Goal: Transaction & Acquisition: Purchase product/service

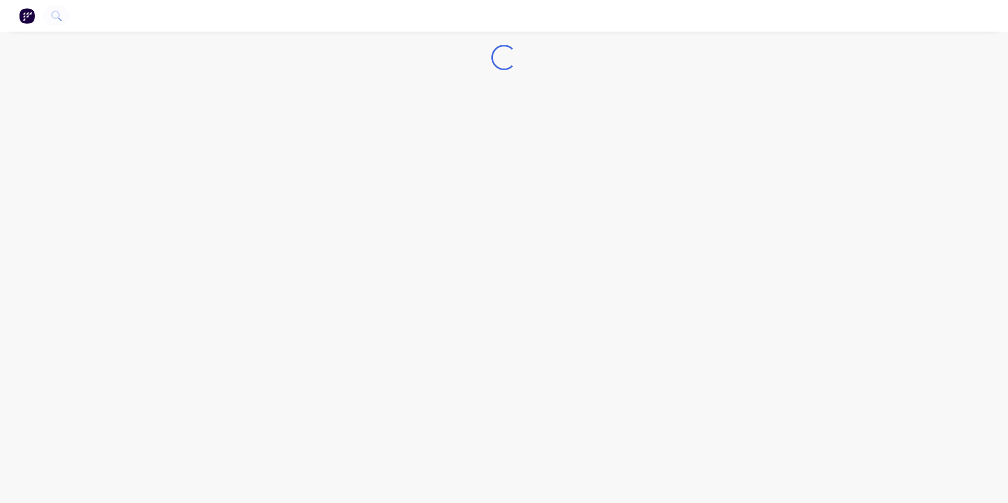
click at [26, 22] on img "button" at bounding box center [27, 16] width 16 height 16
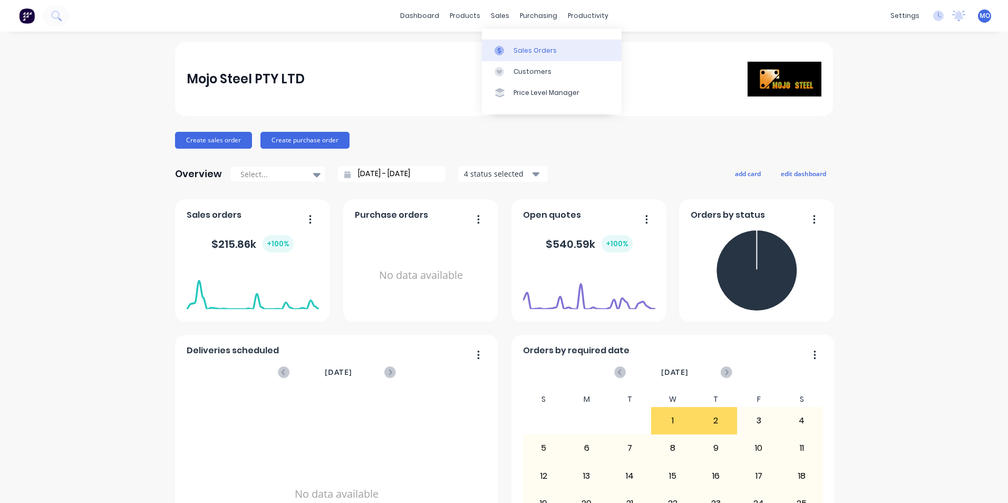
click at [519, 48] on div "Sales Orders" at bounding box center [534, 50] width 43 height 9
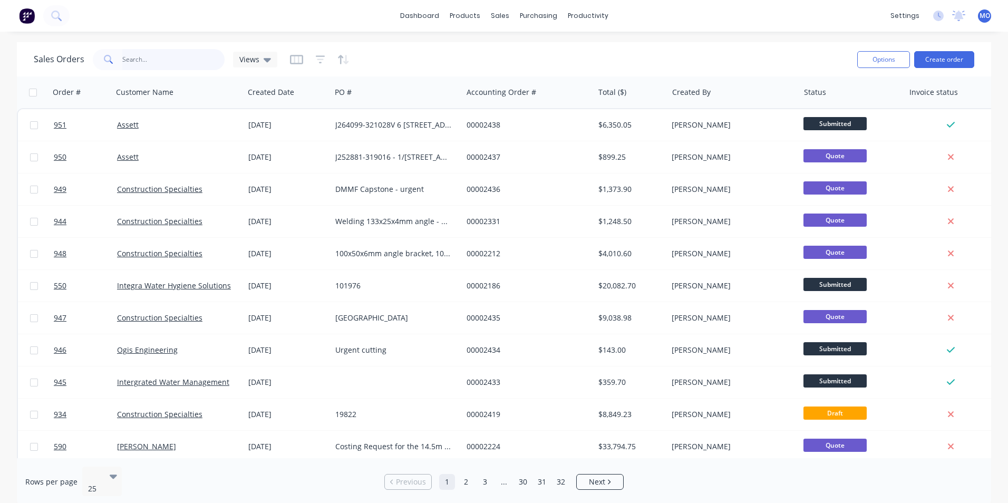
click at [141, 64] on input "text" at bounding box center [173, 59] width 103 height 21
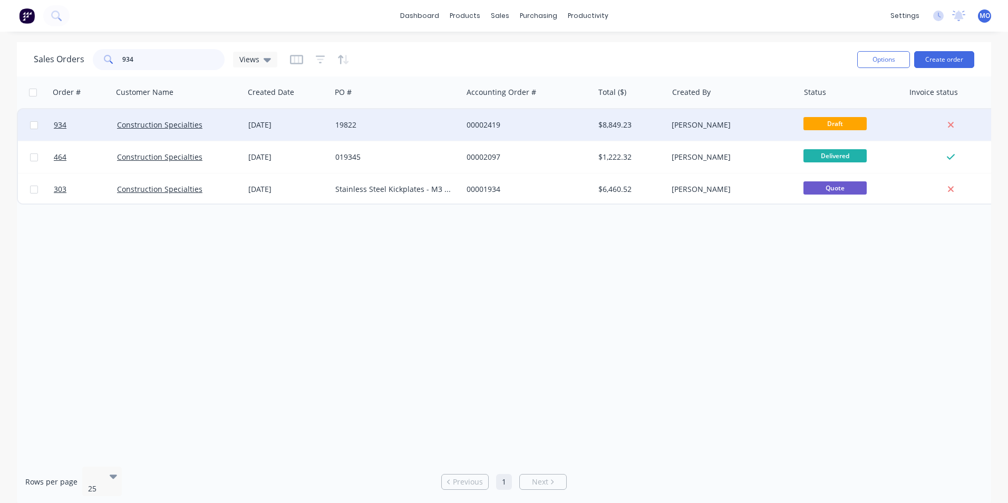
type input "934"
click at [143, 137] on div "Construction Specialties" at bounding box center [178, 125] width 131 height 32
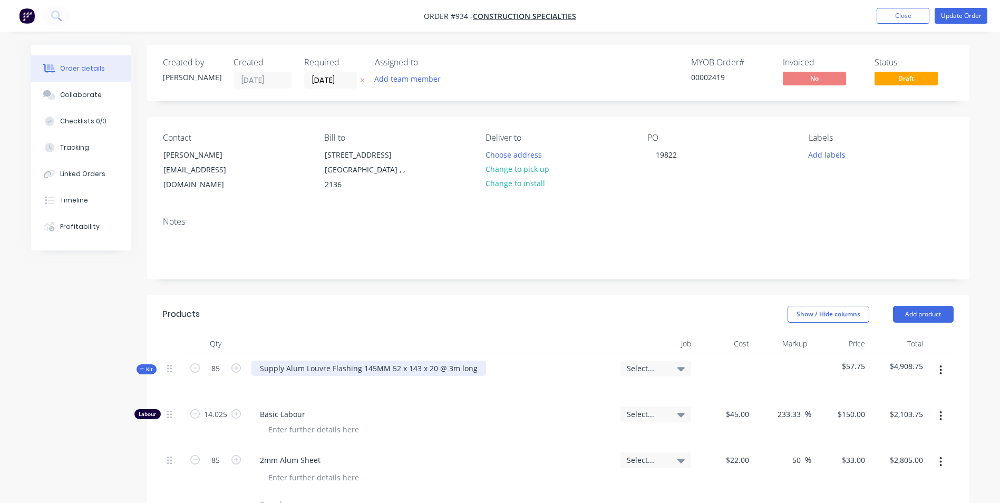
click at [450, 370] on div "Supply Alum Louvre Flashing 145MM 52 x 143 x 20 @ 3m long" at bounding box center [368, 368] width 235 height 15
click at [305, 206] on div "Contact Mary Lee MLee@c-sgroup.com Bill to Unit 6/26-32 Cosgrove Road Strathfie…" at bounding box center [558, 162] width 822 height 91
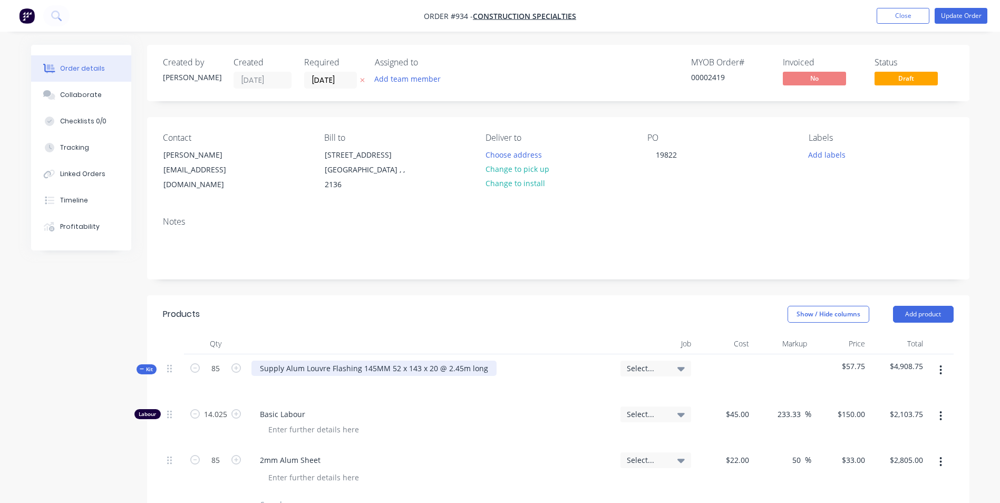
click at [457, 373] on div "Supply Alum Louvre Flashing 145MM 52 x 143 x 20 @ 2.45m long" at bounding box center [373, 368] width 245 height 15
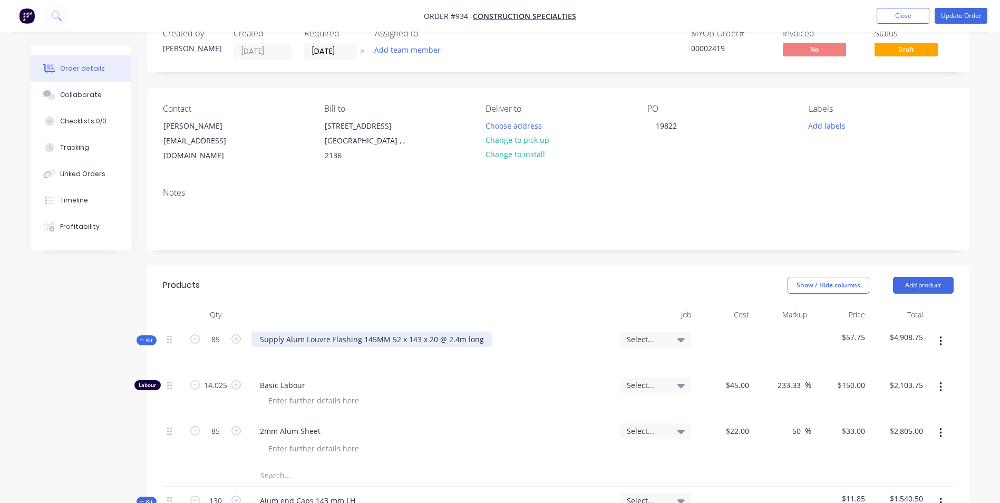
scroll to position [53, 0]
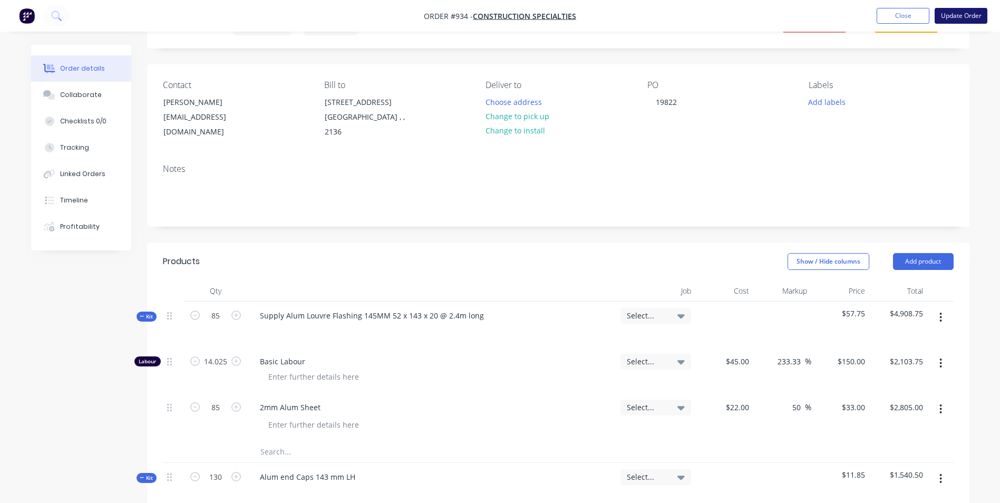
click at [973, 15] on button "Update Order" at bounding box center [961, 16] width 53 height 16
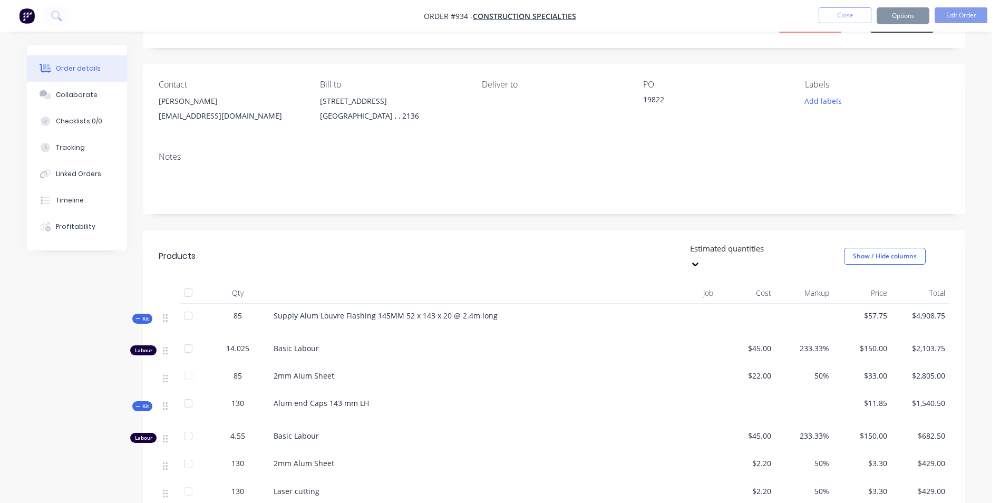
scroll to position [0, 0]
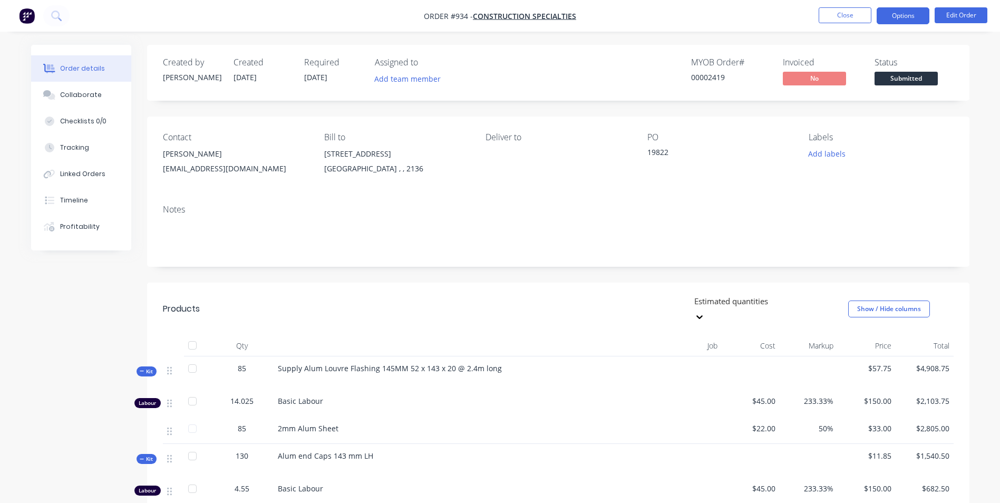
click at [892, 16] on button "Options" at bounding box center [903, 15] width 53 height 17
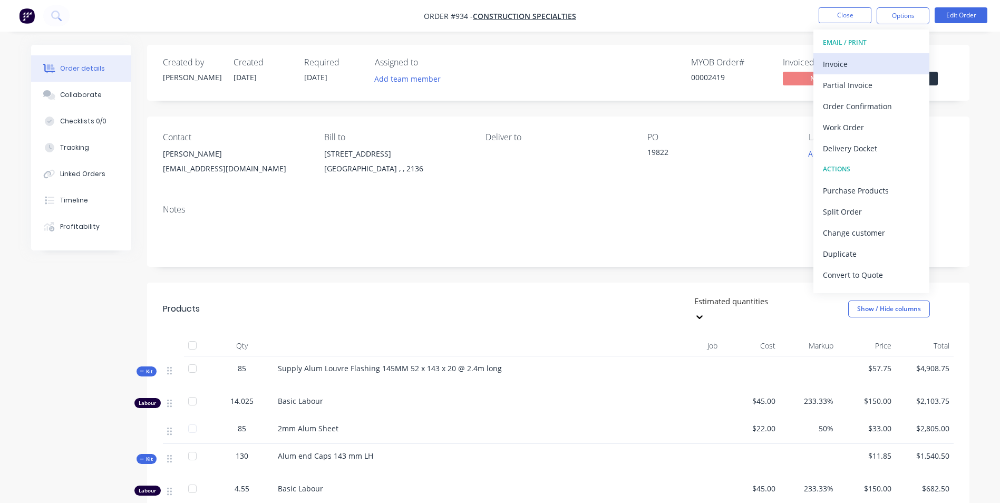
click at [846, 59] on div "Invoice" at bounding box center [871, 63] width 97 height 15
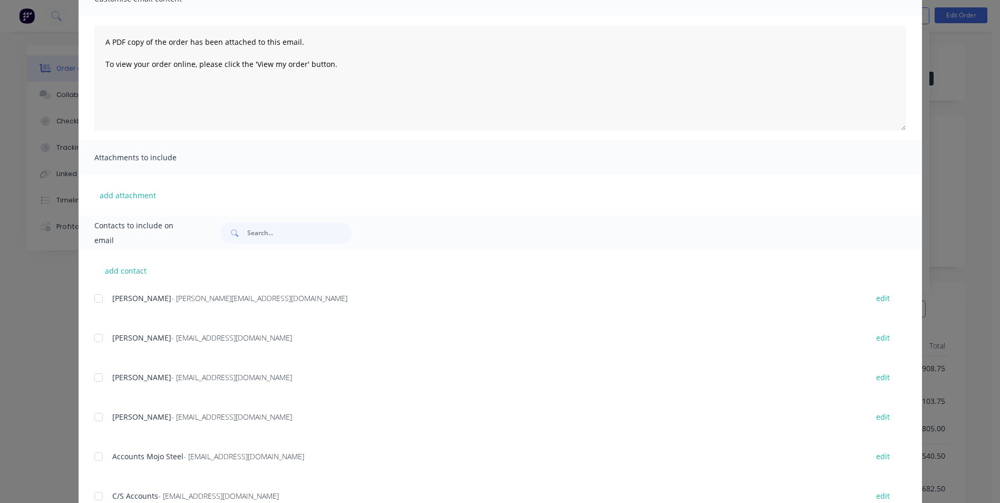
scroll to position [149, 0]
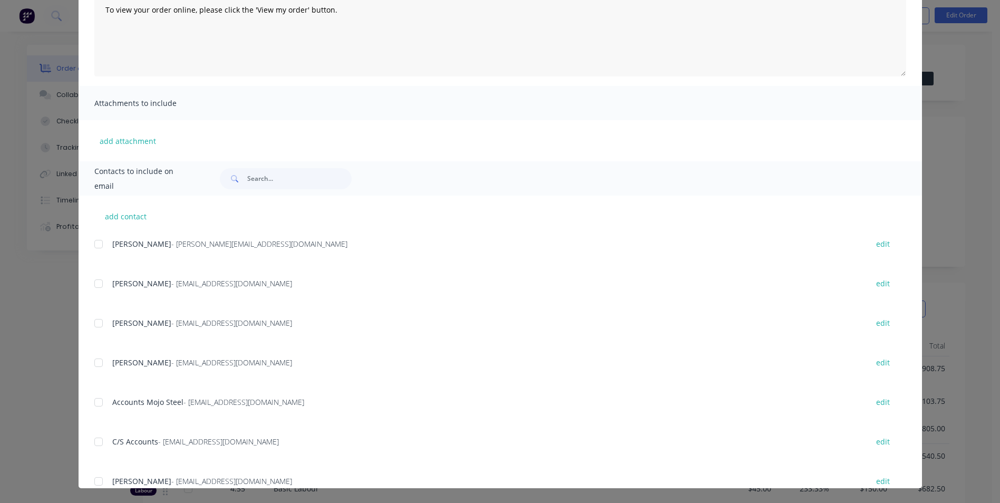
click at [88, 399] on div "add contact Michael Ogston - michael@mojosteel.com.au edit Calvin - chuynh@c-sg…" at bounding box center [500, 342] width 843 height 293
click at [90, 397] on div "add contact Michael Ogston - michael@mojosteel.com.au edit Calvin - chuynh@c-sg…" at bounding box center [500, 342] width 843 height 293
click at [91, 397] on div at bounding box center [98, 402] width 21 height 21
click at [92, 324] on div at bounding box center [98, 323] width 21 height 21
click at [94, 287] on div at bounding box center [98, 283] width 21 height 21
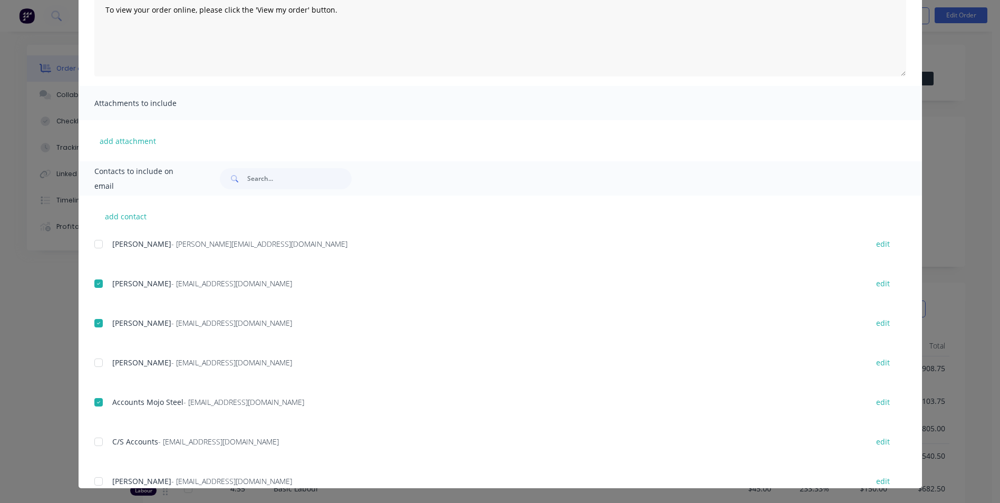
click at [92, 283] on div at bounding box center [98, 283] width 21 height 21
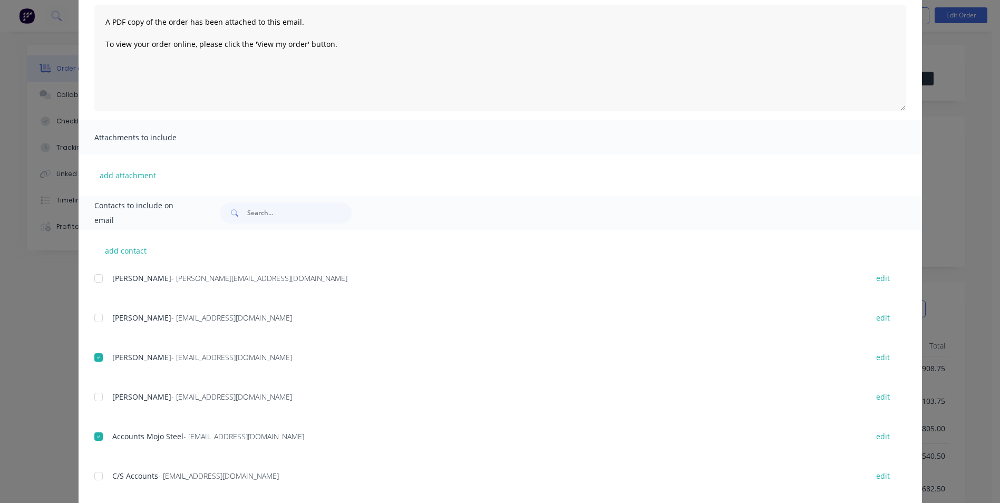
scroll to position [96, 0]
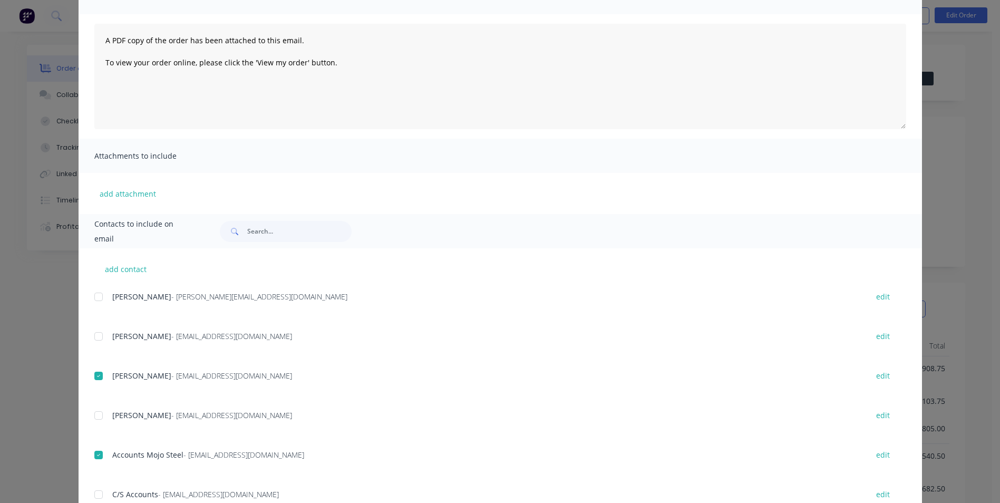
click at [98, 488] on div at bounding box center [98, 494] width 21 height 21
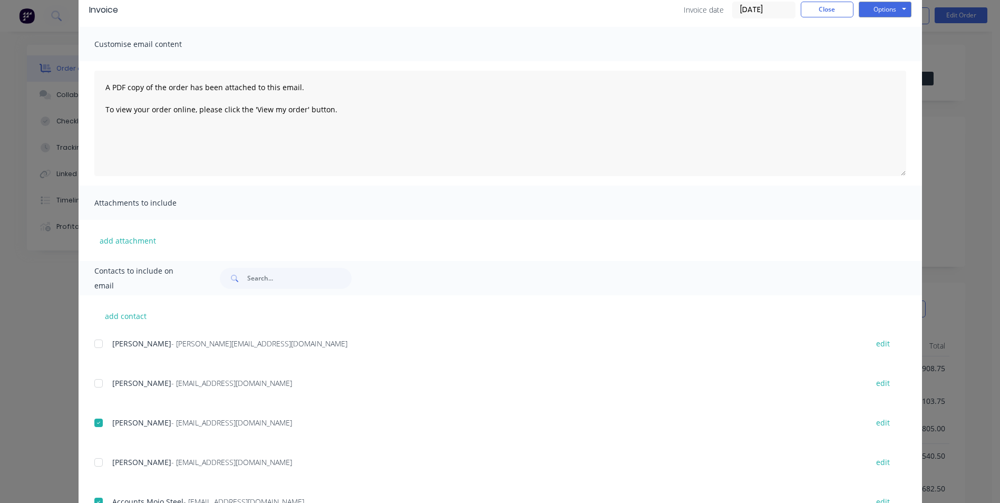
scroll to position [0, 0]
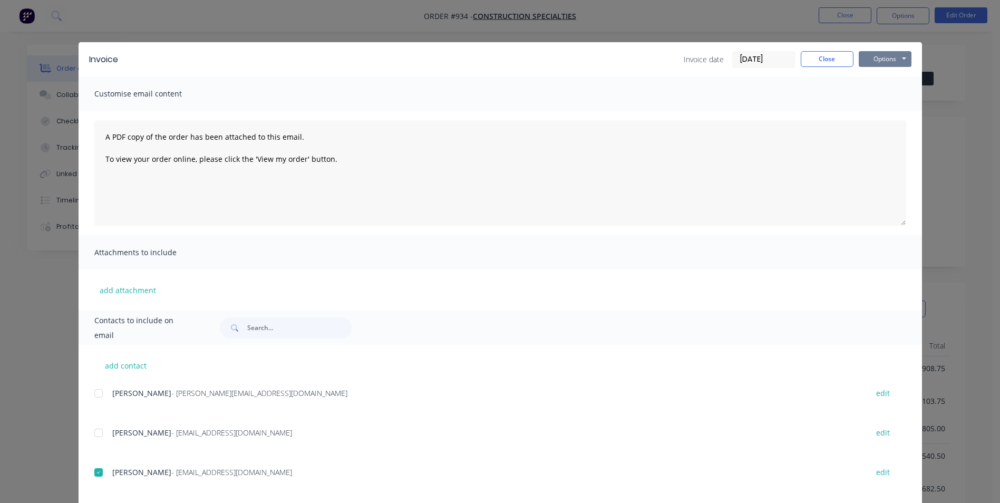
click at [880, 63] on button "Options" at bounding box center [885, 59] width 53 height 16
click at [887, 112] on button "Email" at bounding box center [892, 112] width 67 height 17
click at [888, 54] on button "Options" at bounding box center [885, 59] width 53 height 16
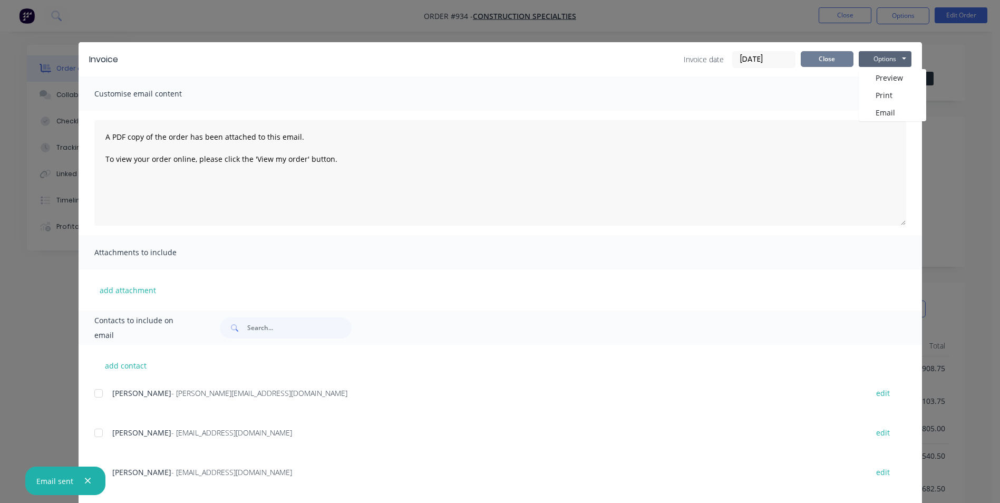
click at [818, 61] on button "Close" at bounding box center [827, 59] width 53 height 16
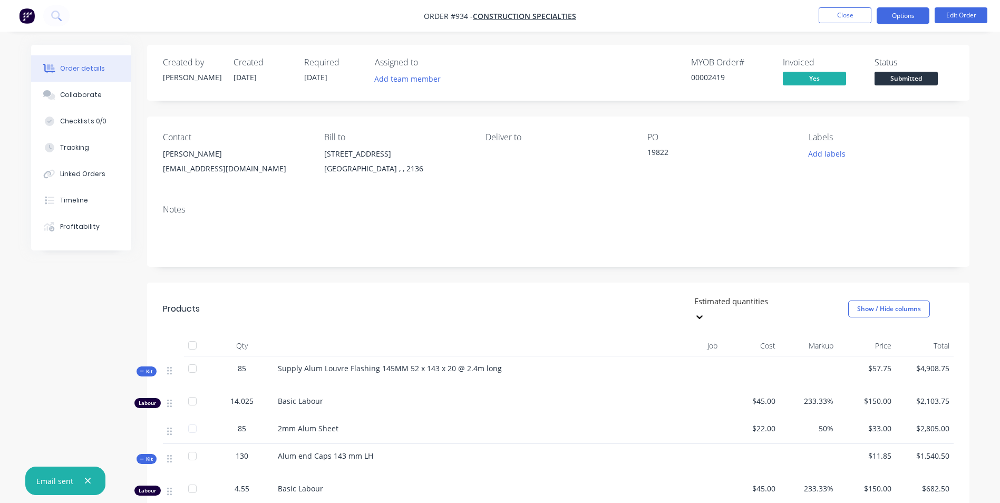
click at [902, 22] on button "Options" at bounding box center [903, 15] width 53 height 17
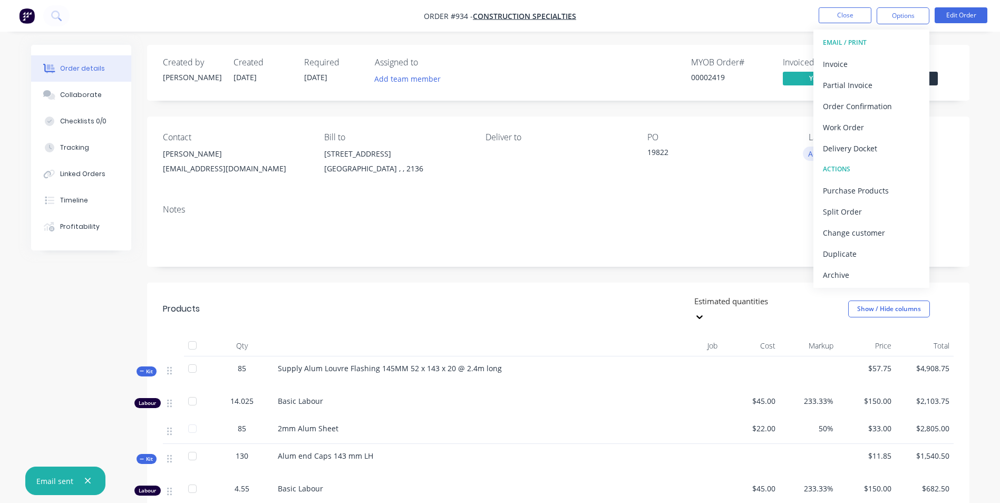
click at [834, 155] on div "Delivery Docket" at bounding box center [871, 148] width 97 height 15
click at [844, 110] on div "Without pricing" at bounding box center [871, 106] width 97 height 15
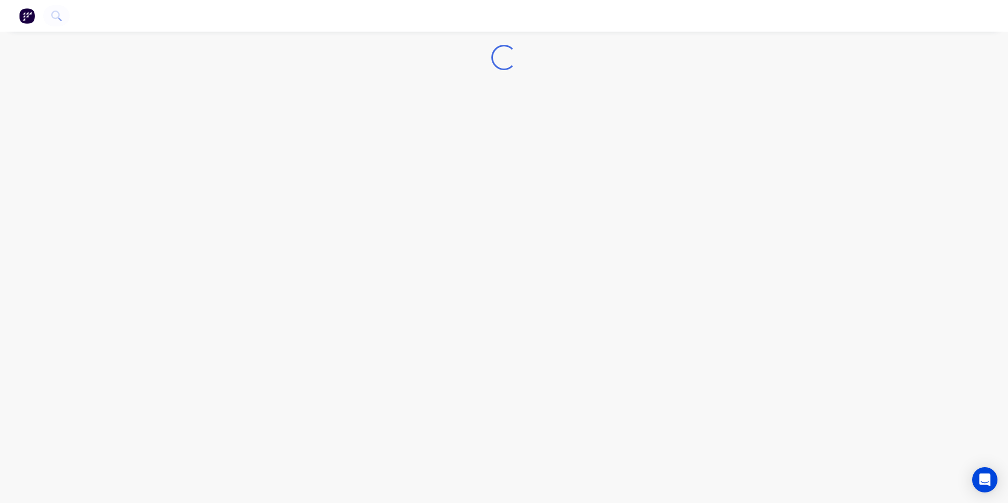
click at [33, 13] on img "button" at bounding box center [27, 16] width 16 height 16
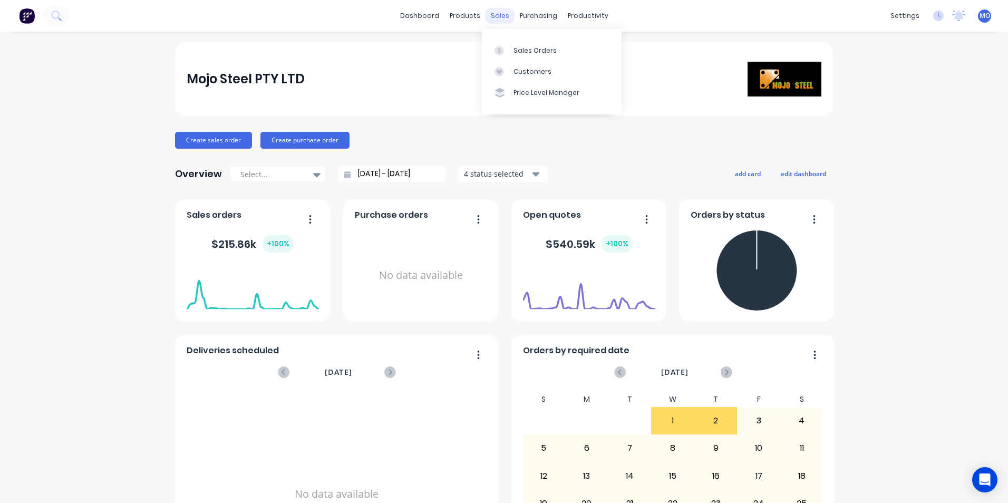
click at [492, 13] on div "sales" at bounding box center [499, 16] width 29 height 16
click at [514, 42] on link "Sales Orders" at bounding box center [552, 50] width 140 height 21
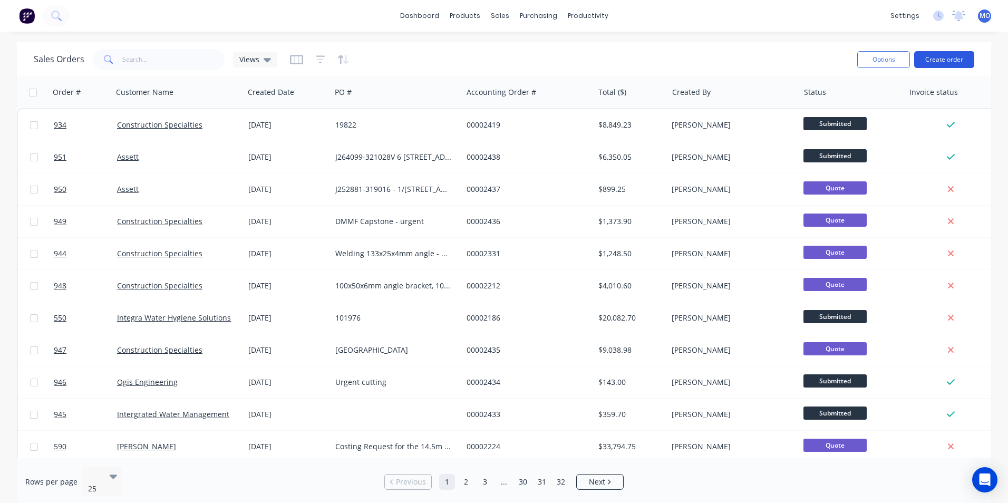
click at [937, 61] on button "Create order" at bounding box center [944, 59] width 60 height 17
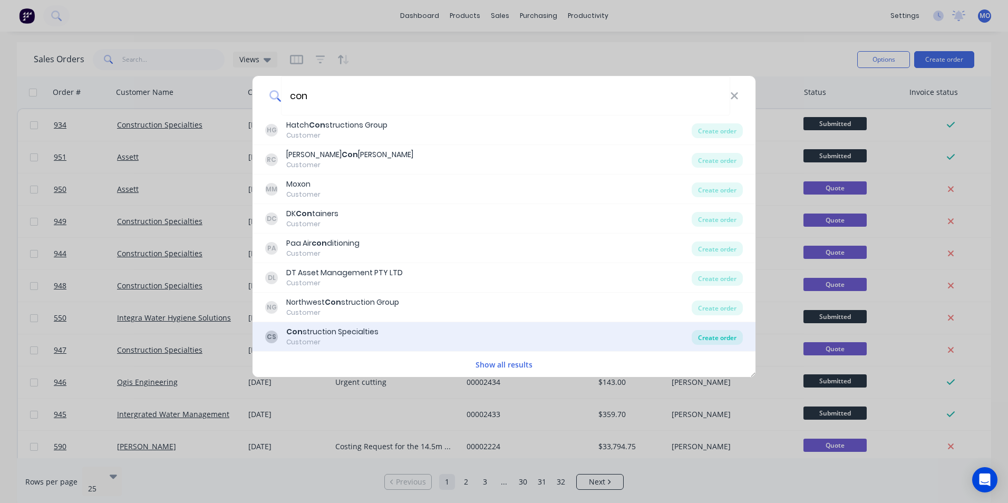
type input "con"
click at [730, 341] on div "Create order" at bounding box center [717, 337] width 51 height 15
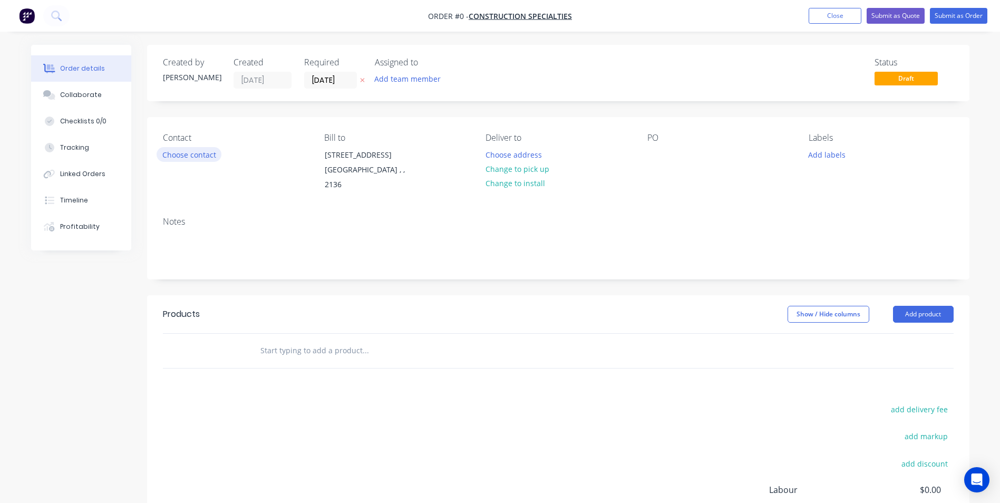
click at [218, 153] on button "Choose contact" at bounding box center [189, 154] width 65 height 14
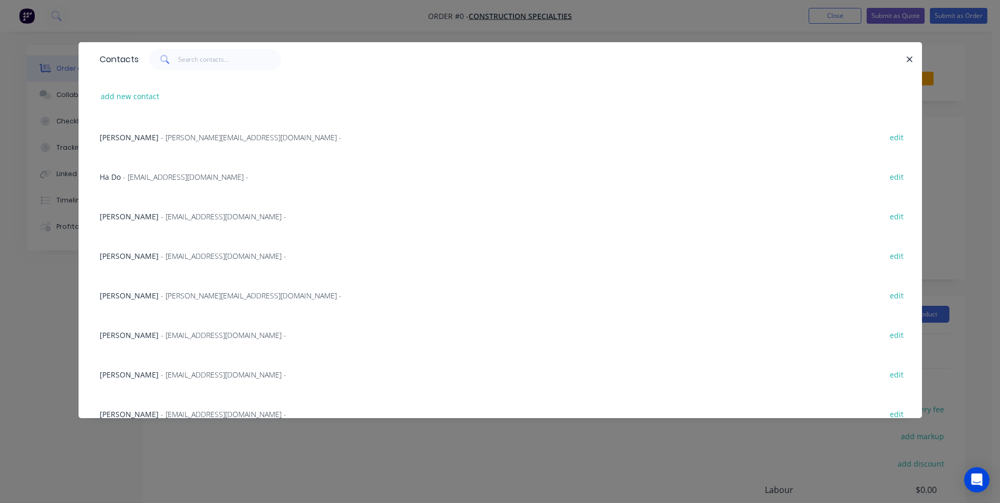
scroll to position [331, 0]
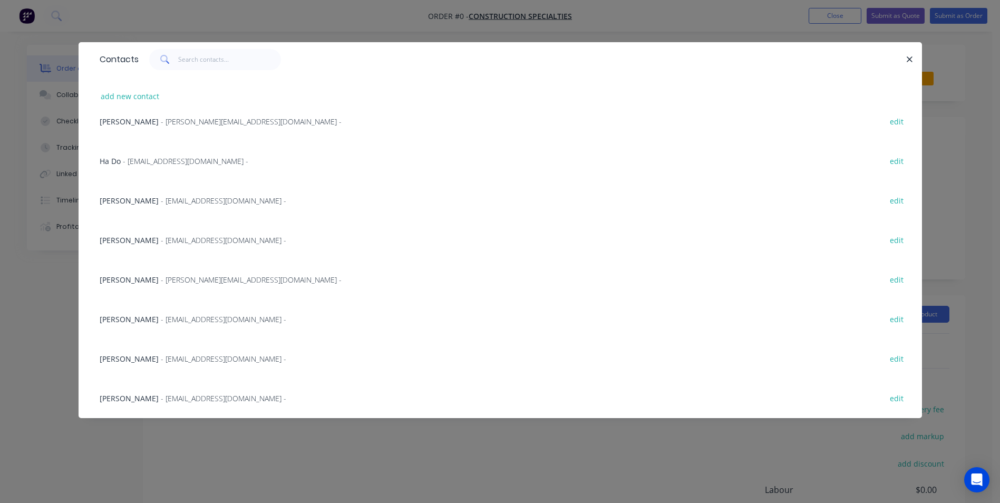
click at [127, 159] on span "- [EMAIL_ADDRESS][DOMAIN_NAME] -" at bounding box center [185, 161] width 125 height 10
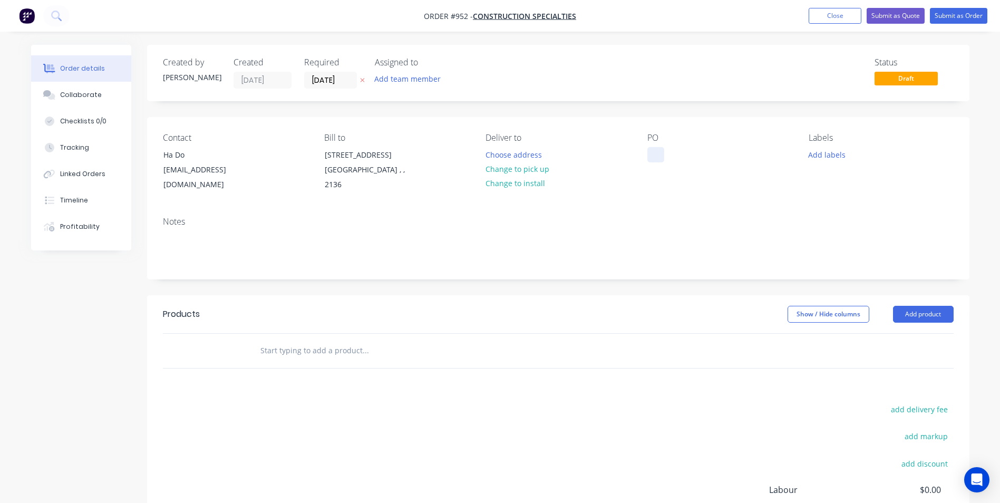
click at [660, 160] on div at bounding box center [655, 154] width 17 height 15
click at [909, 316] on button "Add product" at bounding box center [923, 314] width 61 height 17
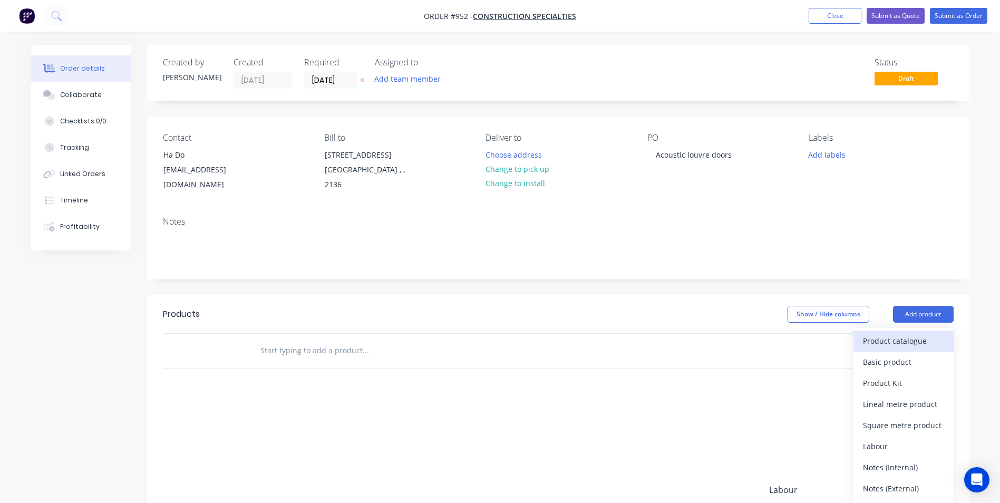
click at [888, 342] on div "Product catalogue" at bounding box center [903, 340] width 81 height 15
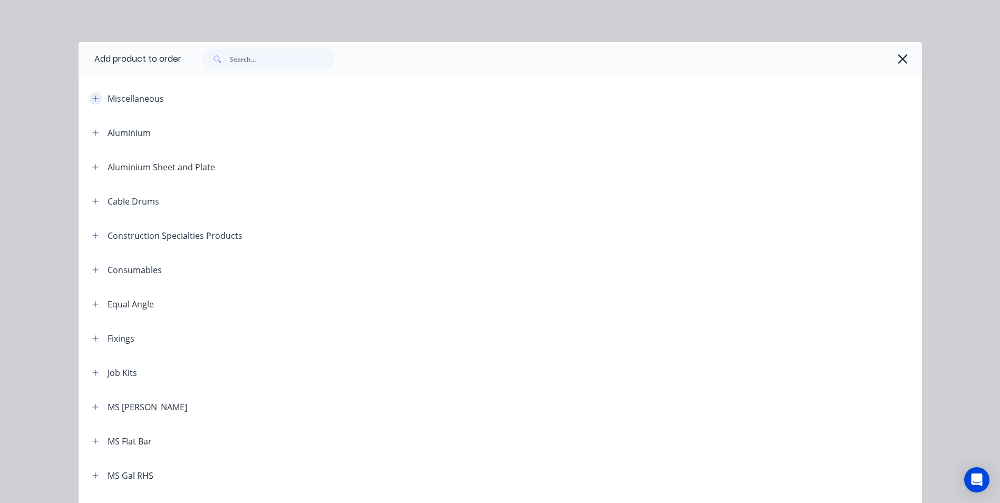
click at [94, 98] on icon "button" at bounding box center [95, 98] width 6 height 7
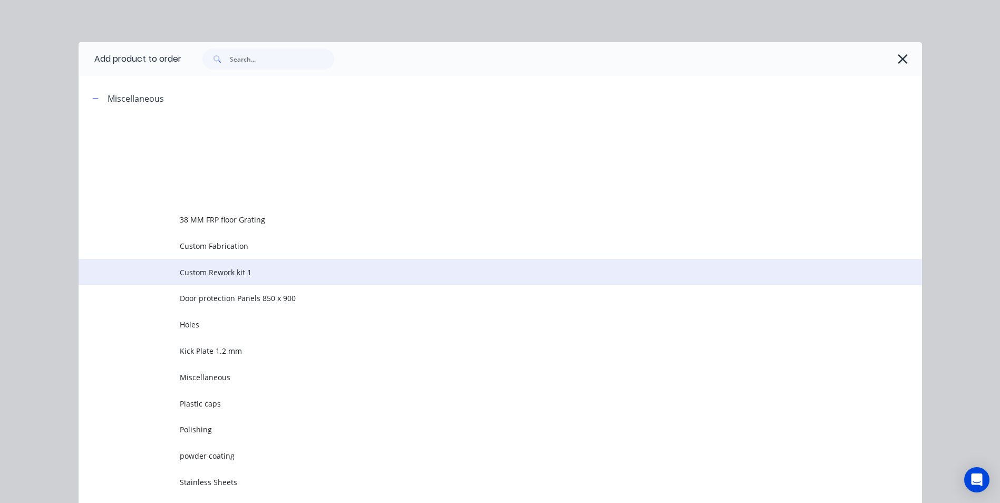
click at [208, 276] on span "Custom Rework kit 1" at bounding box center [477, 272] width 594 height 11
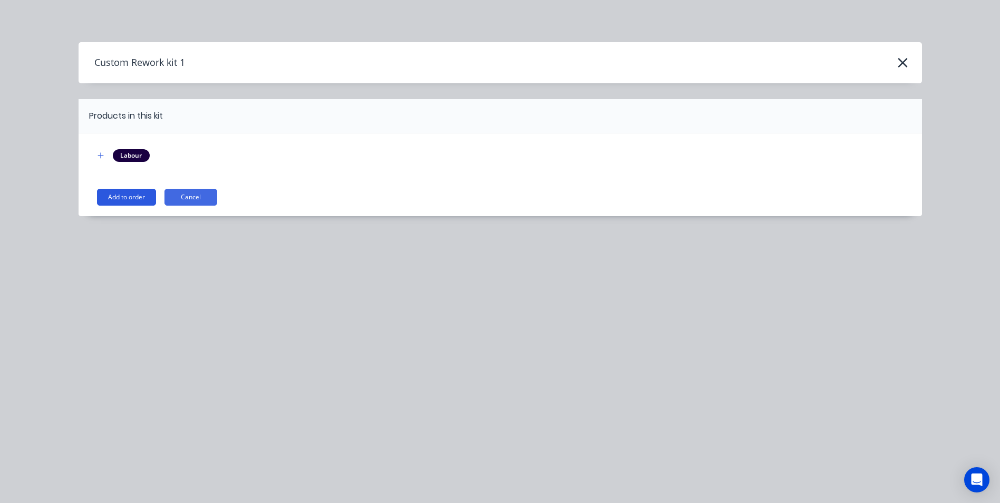
click at [124, 189] on button "Add to order" at bounding box center [126, 197] width 59 height 17
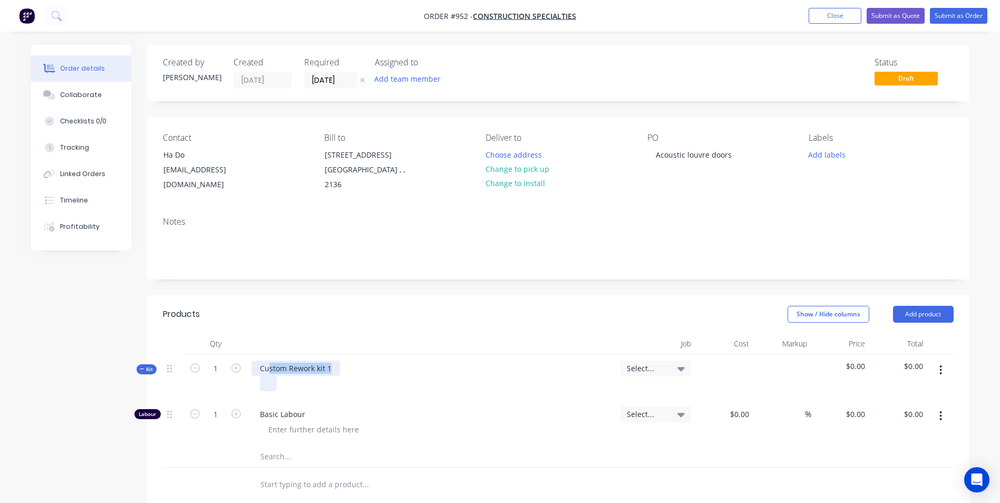
drag, startPoint x: 331, startPoint y: 374, endPoint x: 268, endPoint y: 378, distance: 62.4
click at [268, 378] on div "Custom Rework kit 1" at bounding box center [431, 377] width 369 height 46
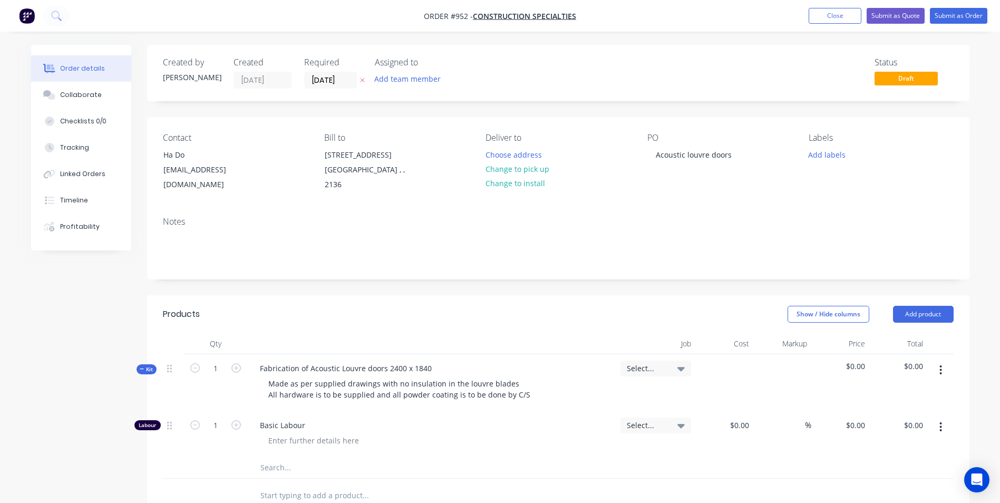
click at [938, 373] on button "button" at bounding box center [940, 370] width 25 height 19
click at [870, 398] on div "Add product to kit" at bounding box center [903, 397] width 81 height 15
click at [879, 455] on div "Basic product" at bounding box center [903, 460] width 81 height 15
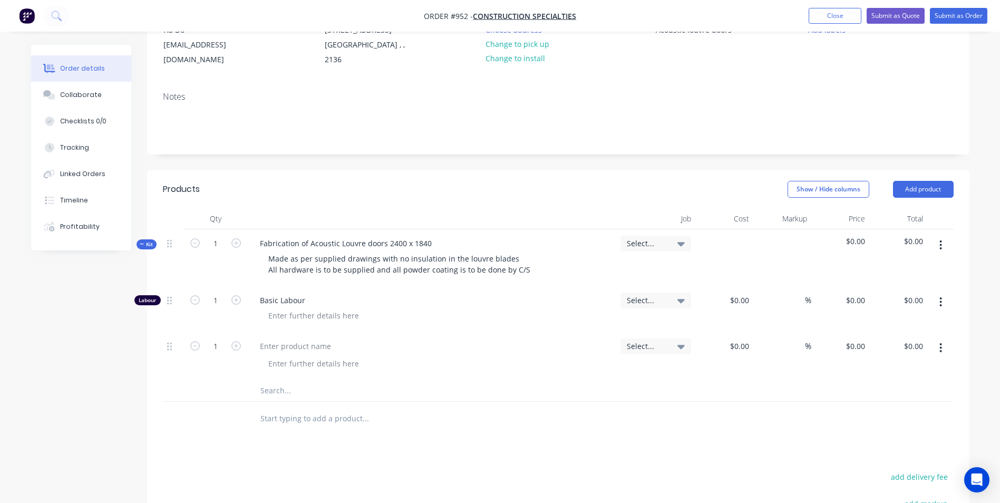
scroll to position [158, 0]
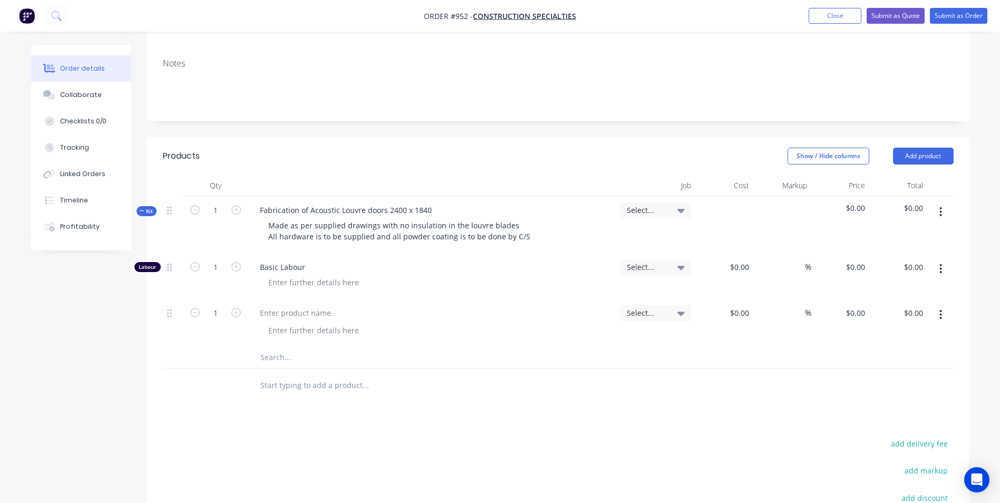
click at [932, 324] on button "button" at bounding box center [940, 314] width 25 height 19
click at [890, 364] on div "Duplicate" at bounding box center [903, 363] width 81 height 15
drag, startPoint x: 932, startPoint y: 317, endPoint x: 814, endPoint y: 317, distance: 118.6
click at [814, 317] on div "$0.00 $0.00" at bounding box center [840, 323] width 58 height 48
click at [945, 312] on button "button" at bounding box center [940, 314] width 25 height 19
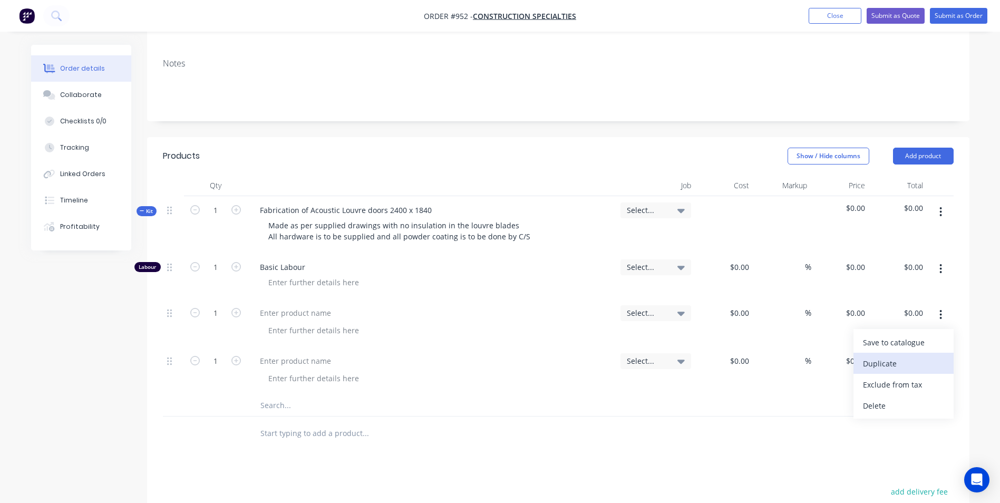
click at [905, 362] on div "Duplicate" at bounding box center [903, 363] width 81 height 15
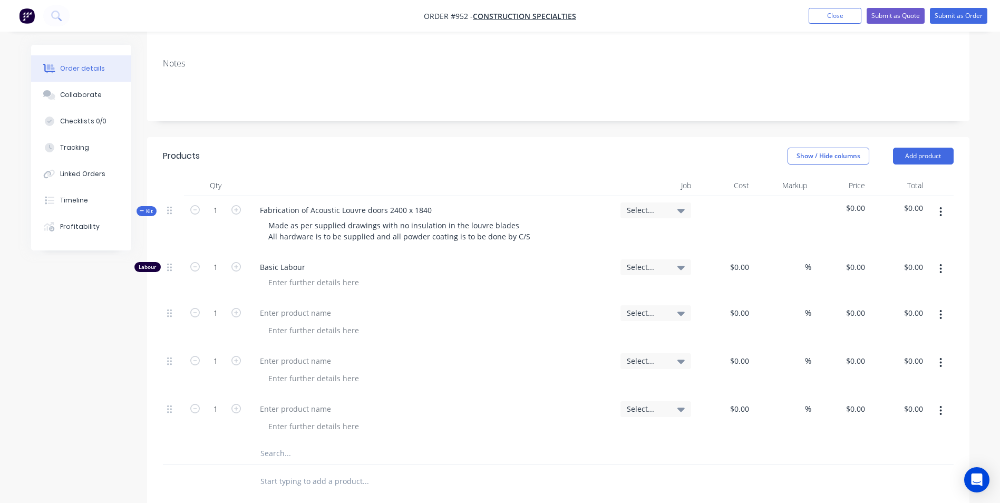
click at [937, 316] on button "button" at bounding box center [940, 314] width 25 height 19
click at [902, 357] on div "Duplicate" at bounding box center [903, 363] width 81 height 15
click at [320, 321] on div at bounding box center [431, 323] width 369 height 48
click at [299, 319] on div at bounding box center [295, 312] width 88 height 15
click at [292, 361] on div at bounding box center [295, 360] width 88 height 15
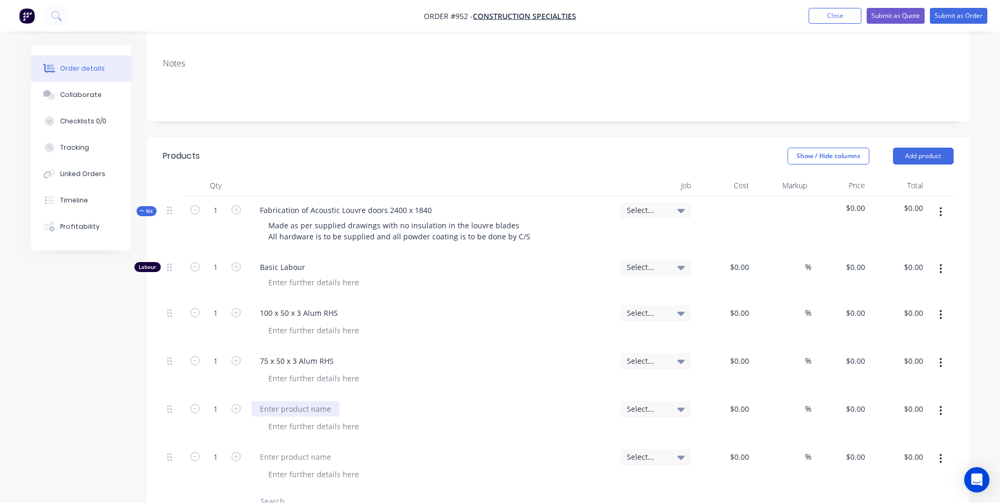
click at [283, 409] on div at bounding box center [295, 408] width 88 height 15
click at [312, 452] on div at bounding box center [295, 456] width 88 height 15
click at [745, 318] on input "$0.00" at bounding box center [741, 312] width 24 height 15
type input "$130.00"
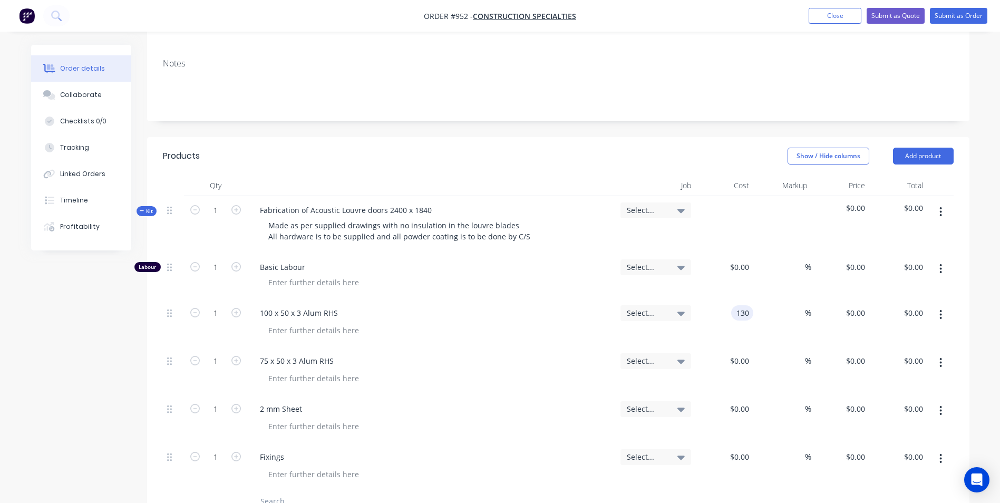
type input "$130.00"
type input "50"
type input "195"
type input "$195.00"
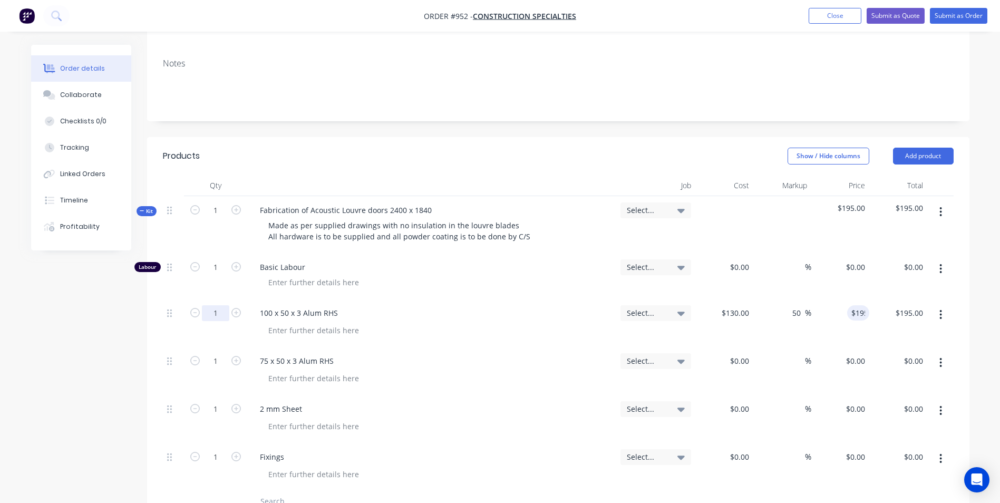
click at [221, 314] on input "1" at bounding box center [215, 313] width 27 height 16
type input "2"
type input "$390.00"
click at [219, 362] on input "1" at bounding box center [215, 361] width 27 height 16
type input "3"
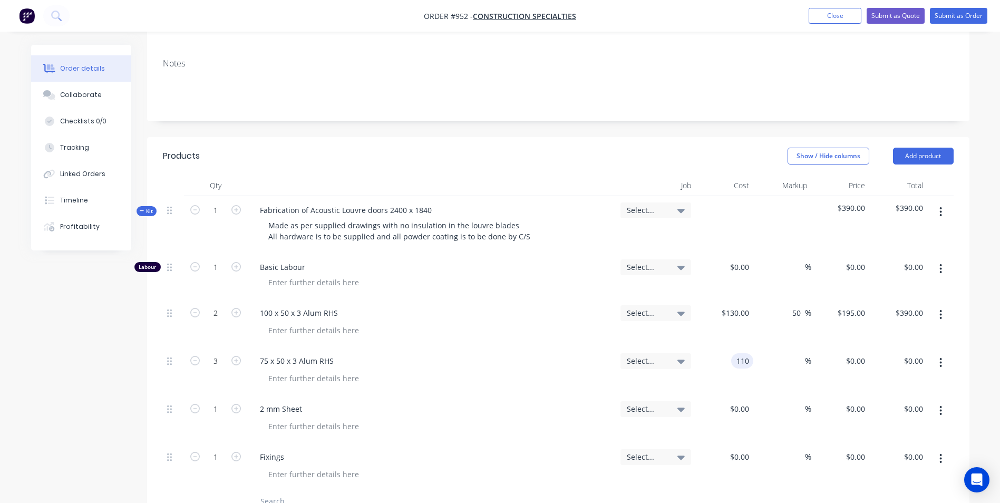
type input "$110.00"
type input "$330.00"
click at [730, 317] on div "130 130" at bounding box center [724, 323] width 58 height 48
type input "$140.00"
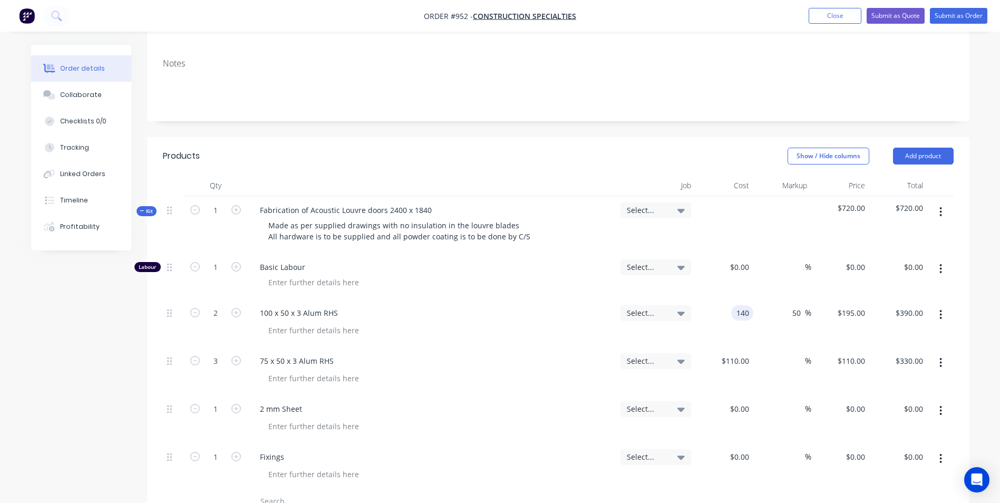
type input "$210.00"
type input "$420.00"
click at [731, 362] on div "110 110" at bounding box center [724, 371] width 58 height 48
type input "$120.00"
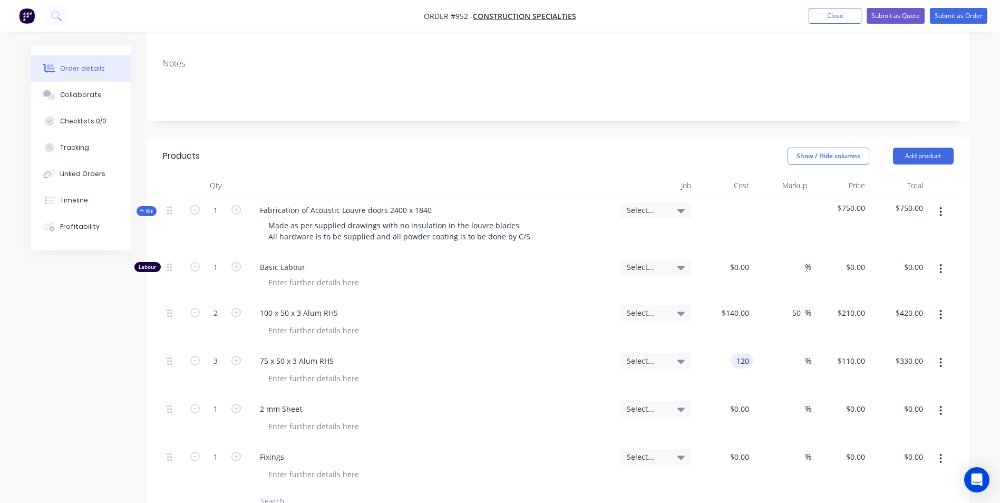
type input "$360.00"
type input "50"
type input "180"
type input "$540.00"
type input "$180.00"
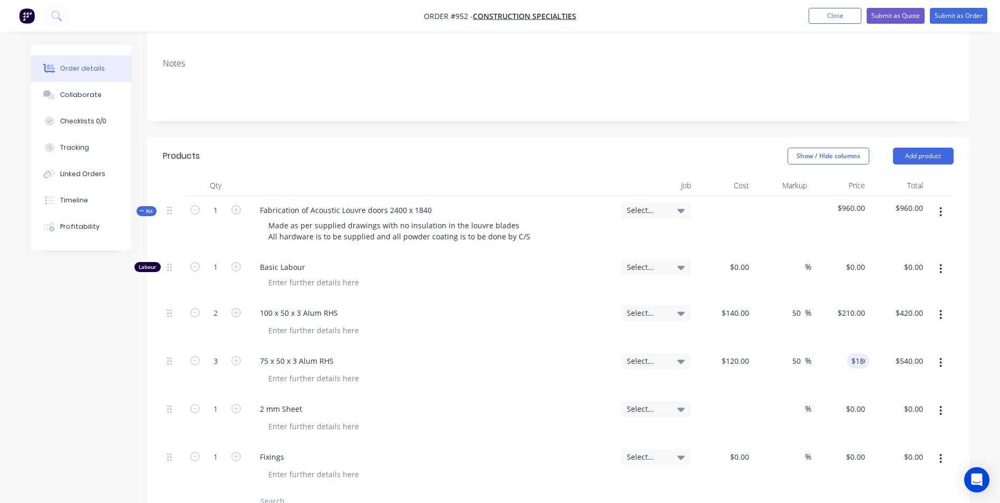
click at [730, 408] on div "$0.00" at bounding box center [724, 419] width 58 height 48
type input "$110.00"
type input "50"
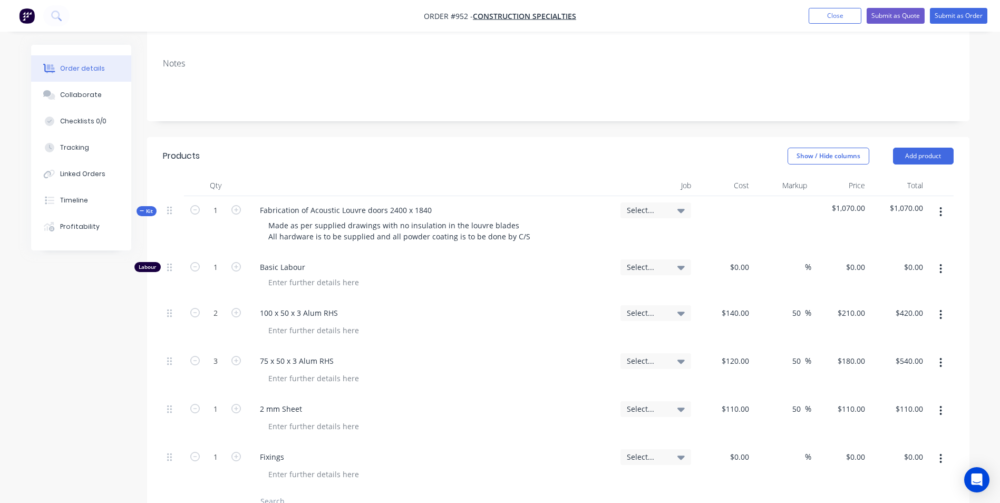
type input "165"
type input "$165.00"
click at [224, 414] on input "1" at bounding box center [215, 409] width 27 height 16
type input "5"
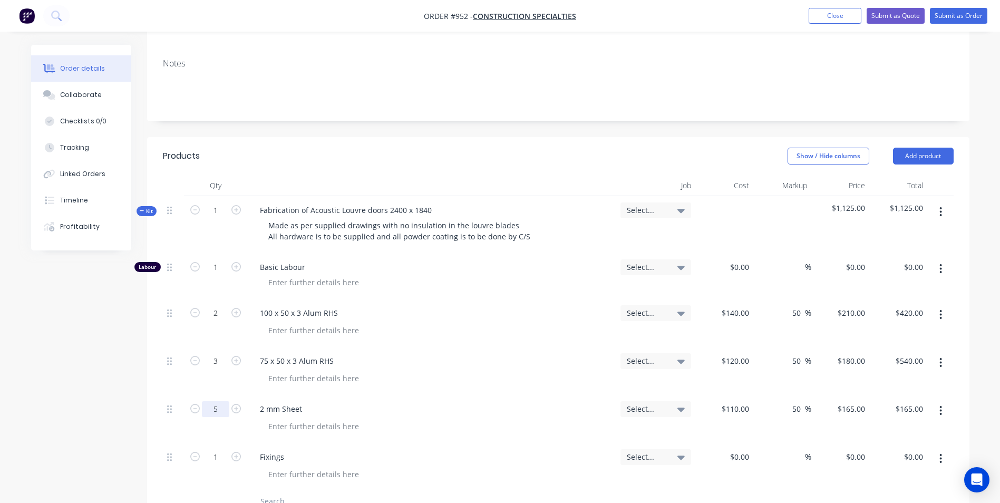
type input "$825.00"
click at [217, 270] on input "1" at bounding box center [215, 267] width 27 height 16
type input "24"
type input "$50.00"
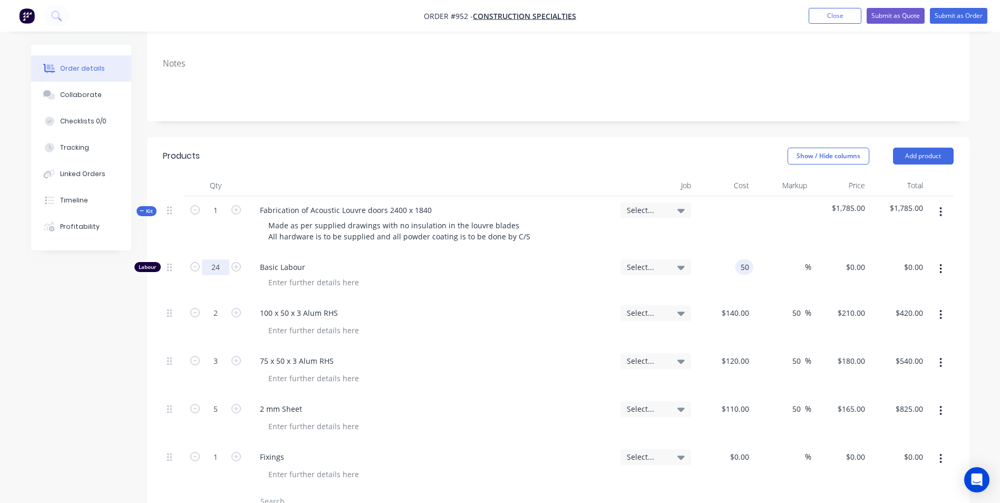
type input "$1,200.00"
type input "150"
type input "200"
type input "$150.00"
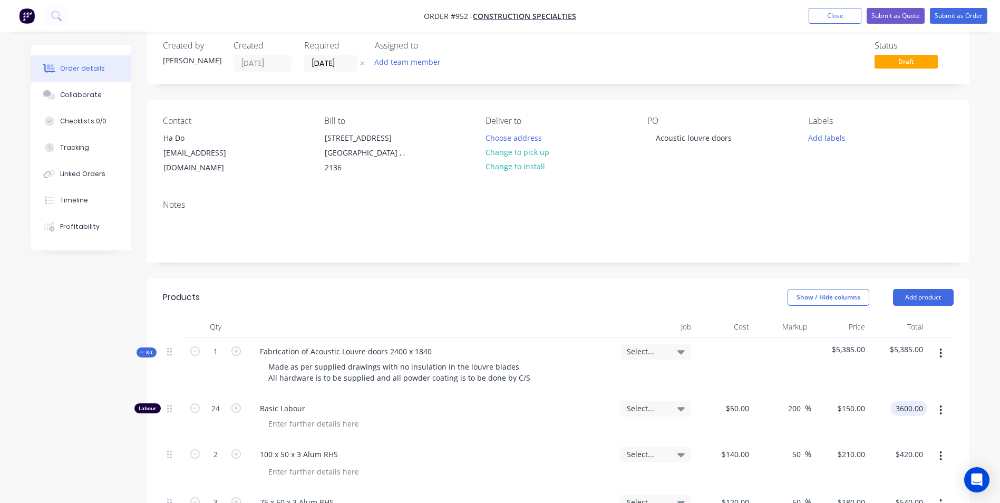
scroll to position [0, 0]
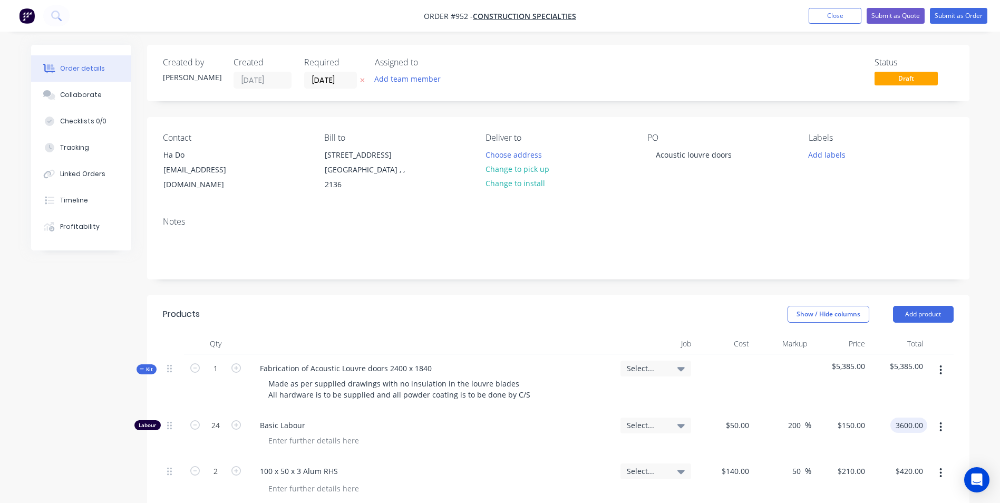
type input "$3,600.00"
